Goal: Information Seeking & Learning: Compare options

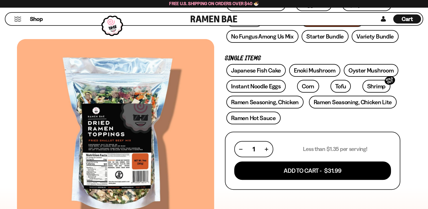
scroll to position [85, 0]
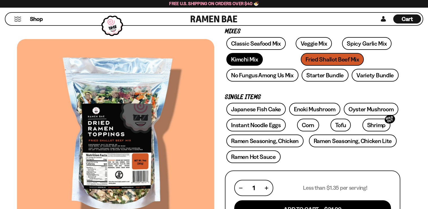
click at [243, 62] on link "Kimchi Mix" at bounding box center [244, 59] width 36 height 13
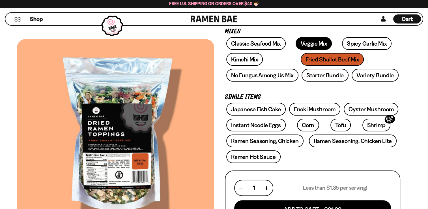
click at [303, 43] on link "Veggie Mix" at bounding box center [313, 43] width 36 height 13
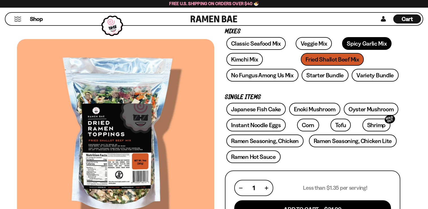
click at [352, 44] on link "Spicy Garlic Mix" at bounding box center [366, 43] width 49 height 13
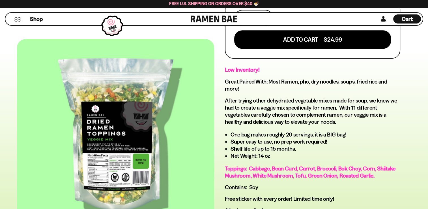
scroll to position [283, 0]
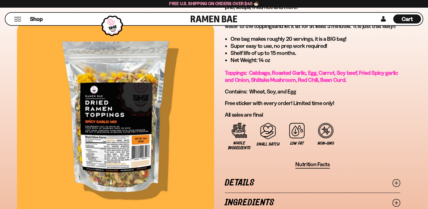
scroll to position [226, 0]
